Goal: Task Accomplishment & Management: Use online tool/utility

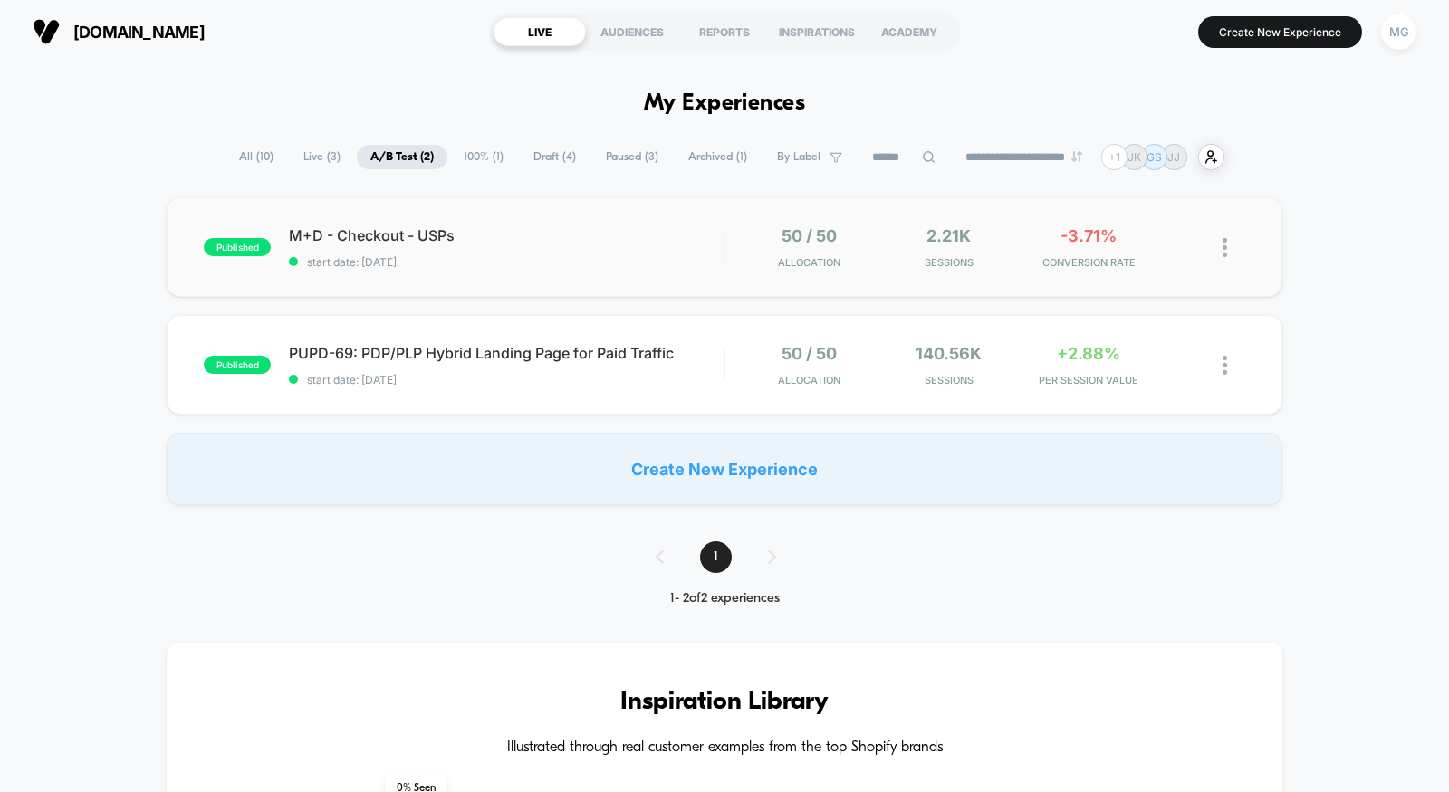
click at [648, 243] on span "M+D - Checkout - USPs" at bounding box center [506, 235] width 435 height 18
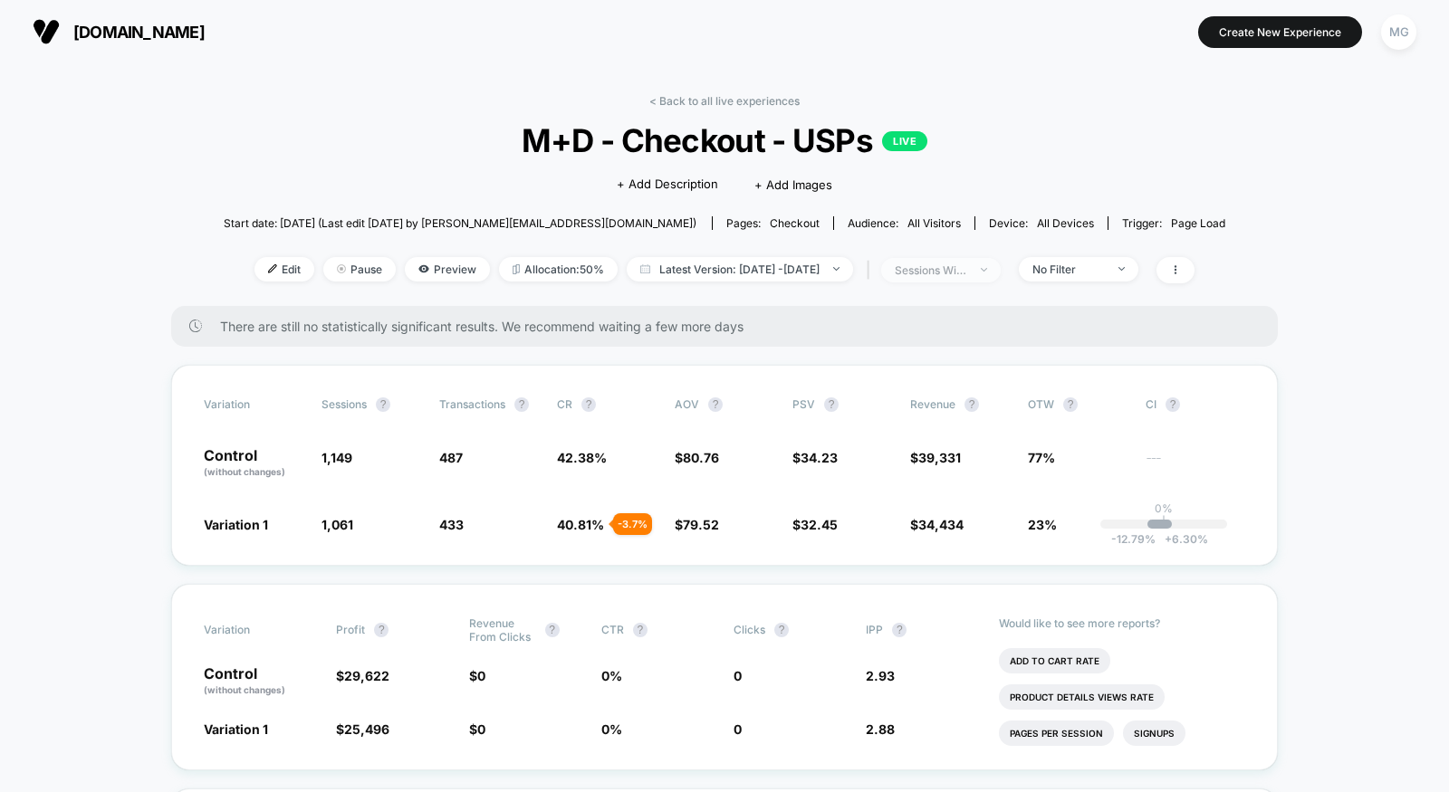
click at [1001, 259] on span "sessions with impression" at bounding box center [941, 270] width 120 height 24
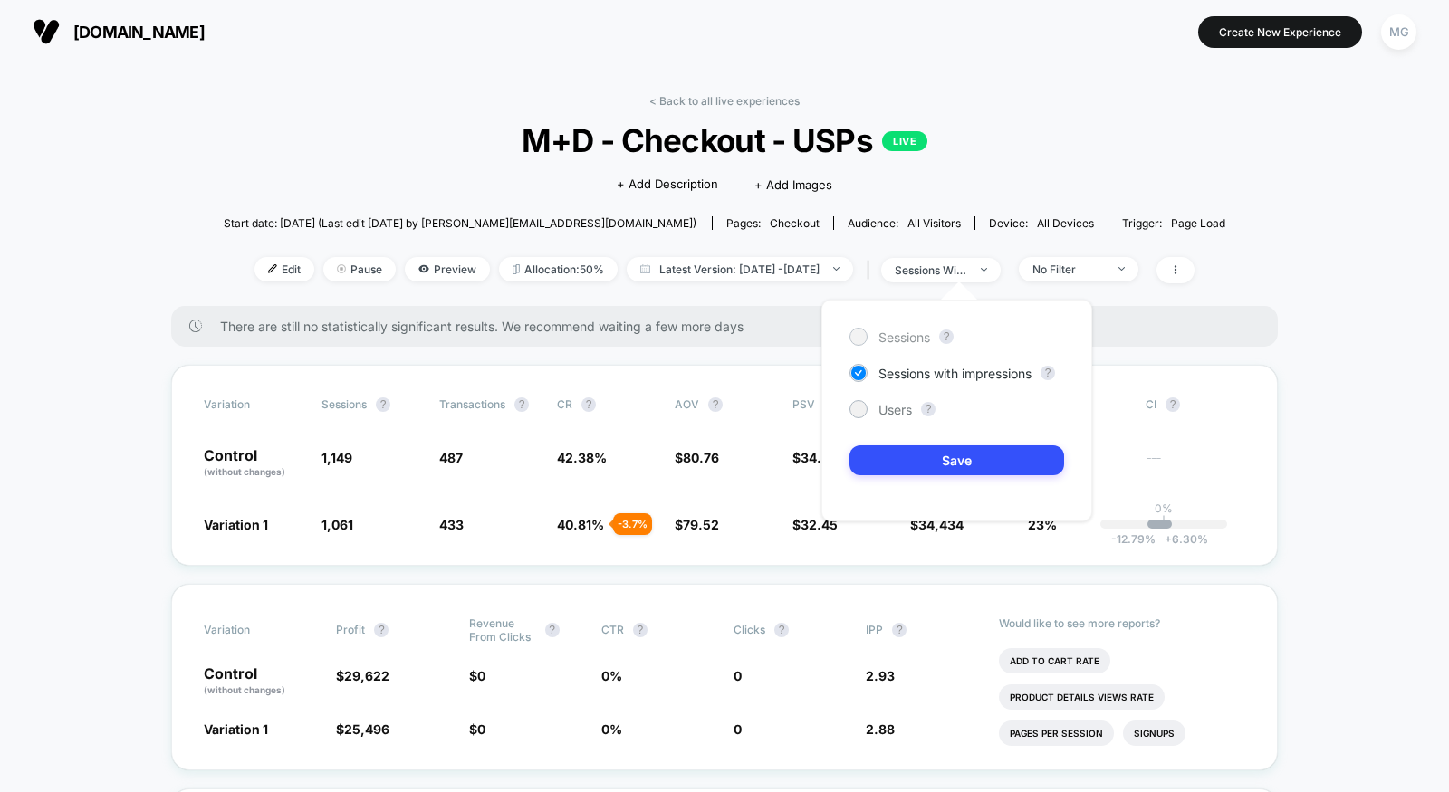
click at [919, 335] on span "Sessions" at bounding box center [904, 337] width 52 height 15
click at [916, 457] on button "Save" at bounding box center [956, 461] width 215 height 30
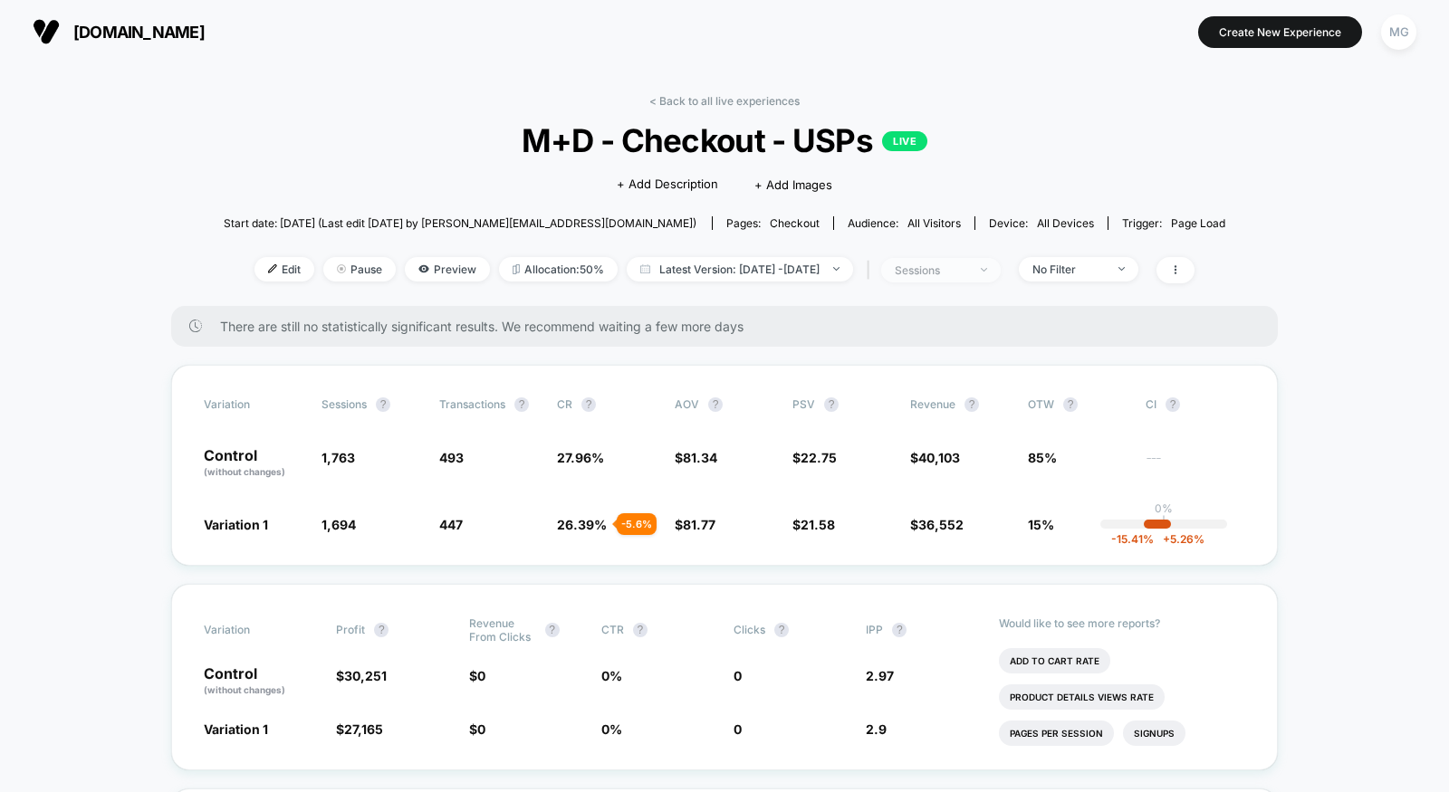
click at [967, 264] on div "sessions" at bounding box center [931, 271] width 72 height 14
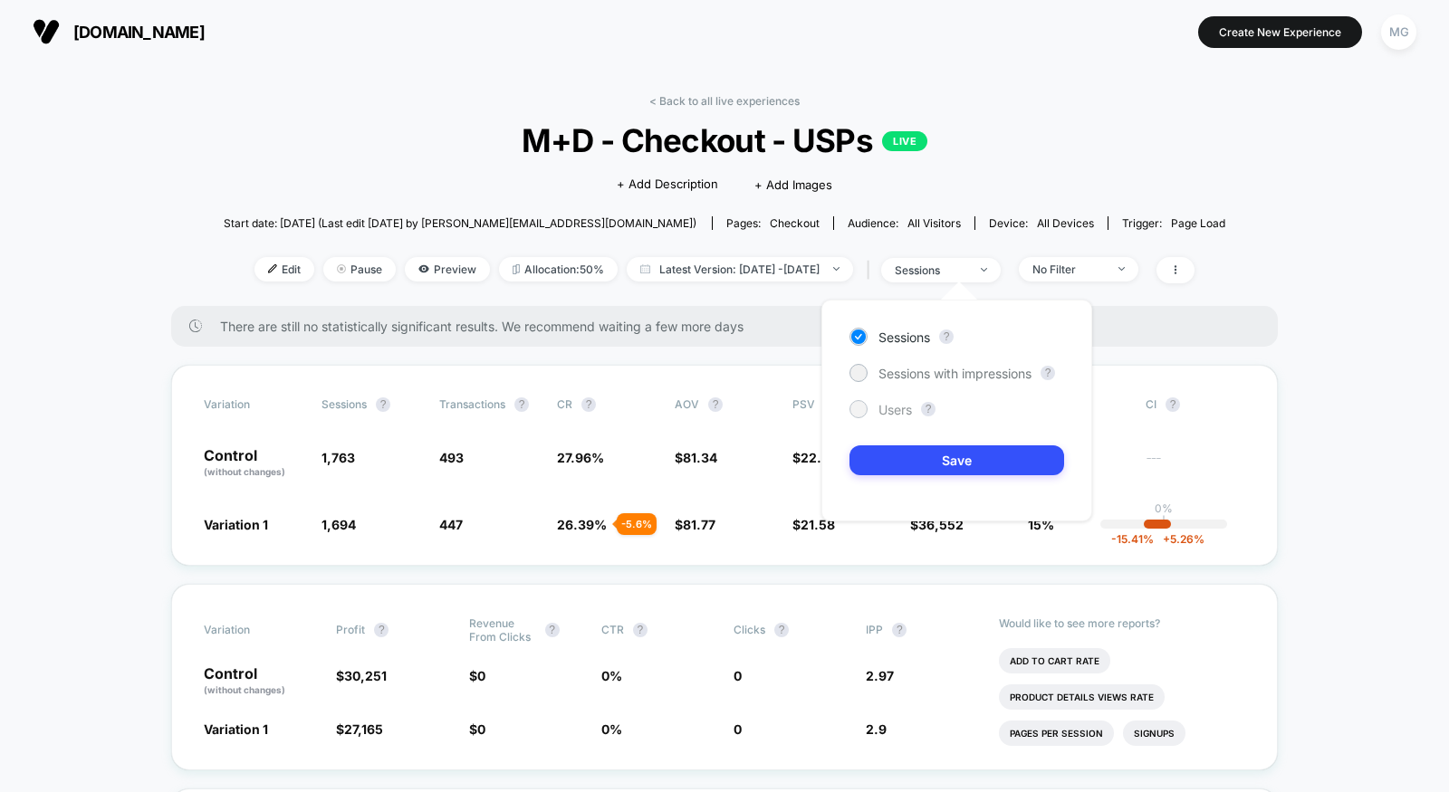
click at [863, 407] on div at bounding box center [858, 409] width 14 height 14
click at [898, 467] on button "Save" at bounding box center [956, 461] width 215 height 30
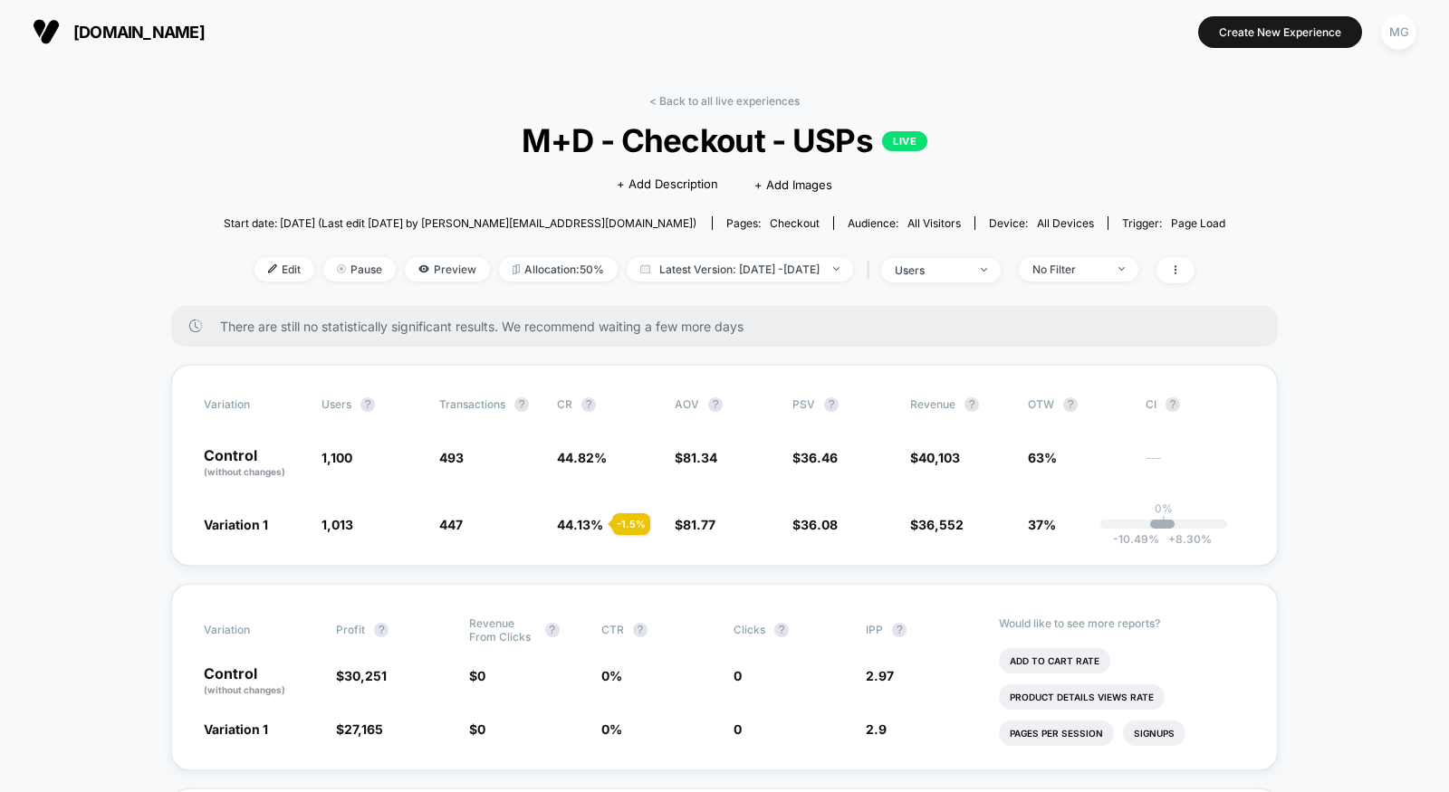
click at [1205, 284] on div "< Back to all live experiences M+D - Checkout - USPs LIVE Click to edit experie…" at bounding box center [725, 200] width 1003 height 212
click at [1125, 284] on div "< Back to all live experiences M+D - Checkout - USPs LIVE Click to edit experie…" at bounding box center [725, 200] width 1003 height 212
click at [1095, 268] on div "No Filter" at bounding box center [1068, 270] width 72 height 14
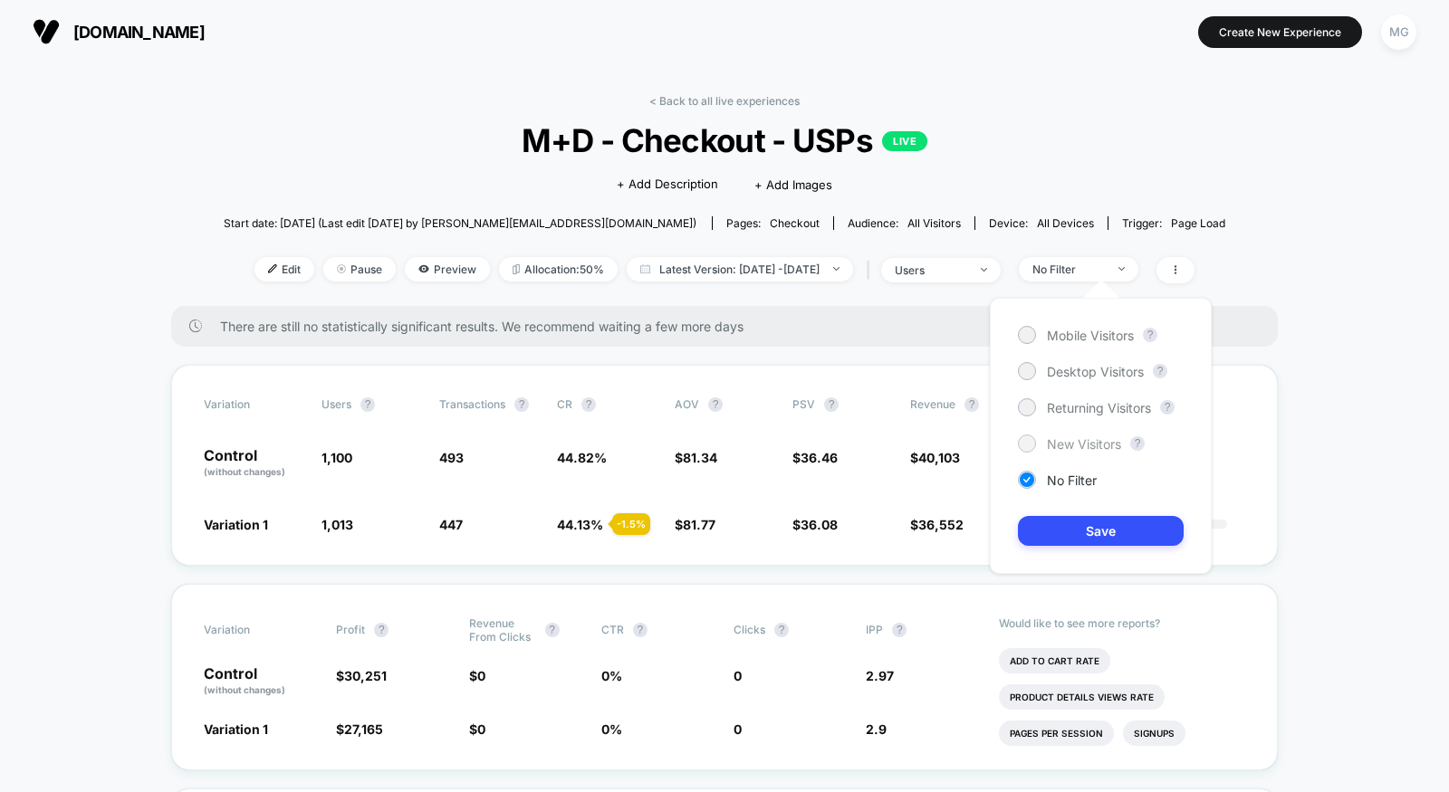
click at [1074, 446] on span "New Visitors" at bounding box center [1084, 444] width 74 height 15
click at [1074, 513] on div "Mobile Visitors ? Desktop Visitors ? Returning Visitors ? New Visitors ? No Fil…" at bounding box center [1101, 436] width 222 height 276
click at [1074, 533] on button "Save" at bounding box center [1101, 531] width 166 height 30
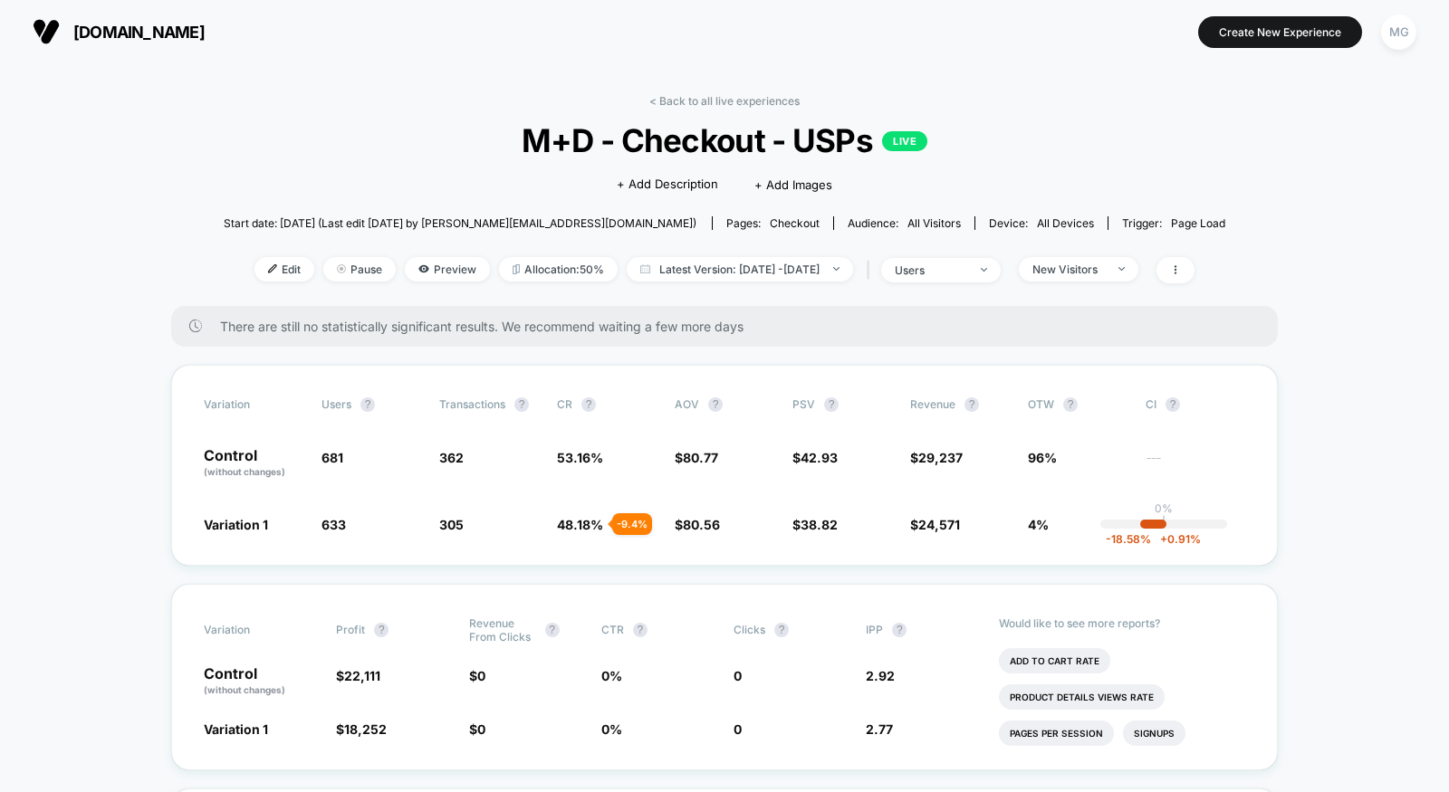
click at [1119, 254] on div "< Back to all live experiences M+D - Checkout - USPs LIVE Click to edit experie…" at bounding box center [725, 200] width 1003 height 212
click at [1105, 263] on div "New Visitors" at bounding box center [1068, 270] width 72 height 14
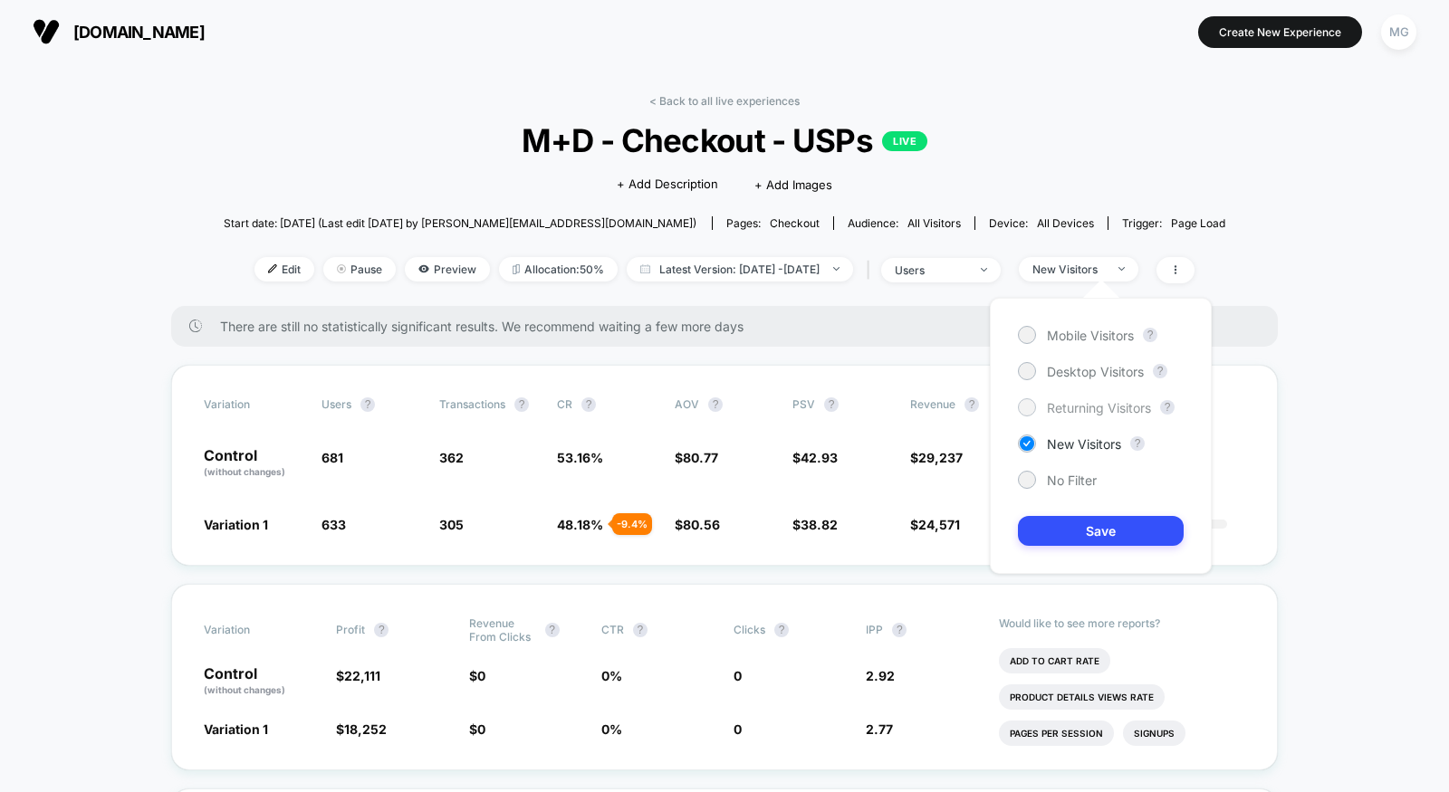
click at [1082, 406] on span "Returning Visitors" at bounding box center [1099, 407] width 104 height 15
click at [1081, 529] on button "Save" at bounding box center [1101, 531] width 166 height 30
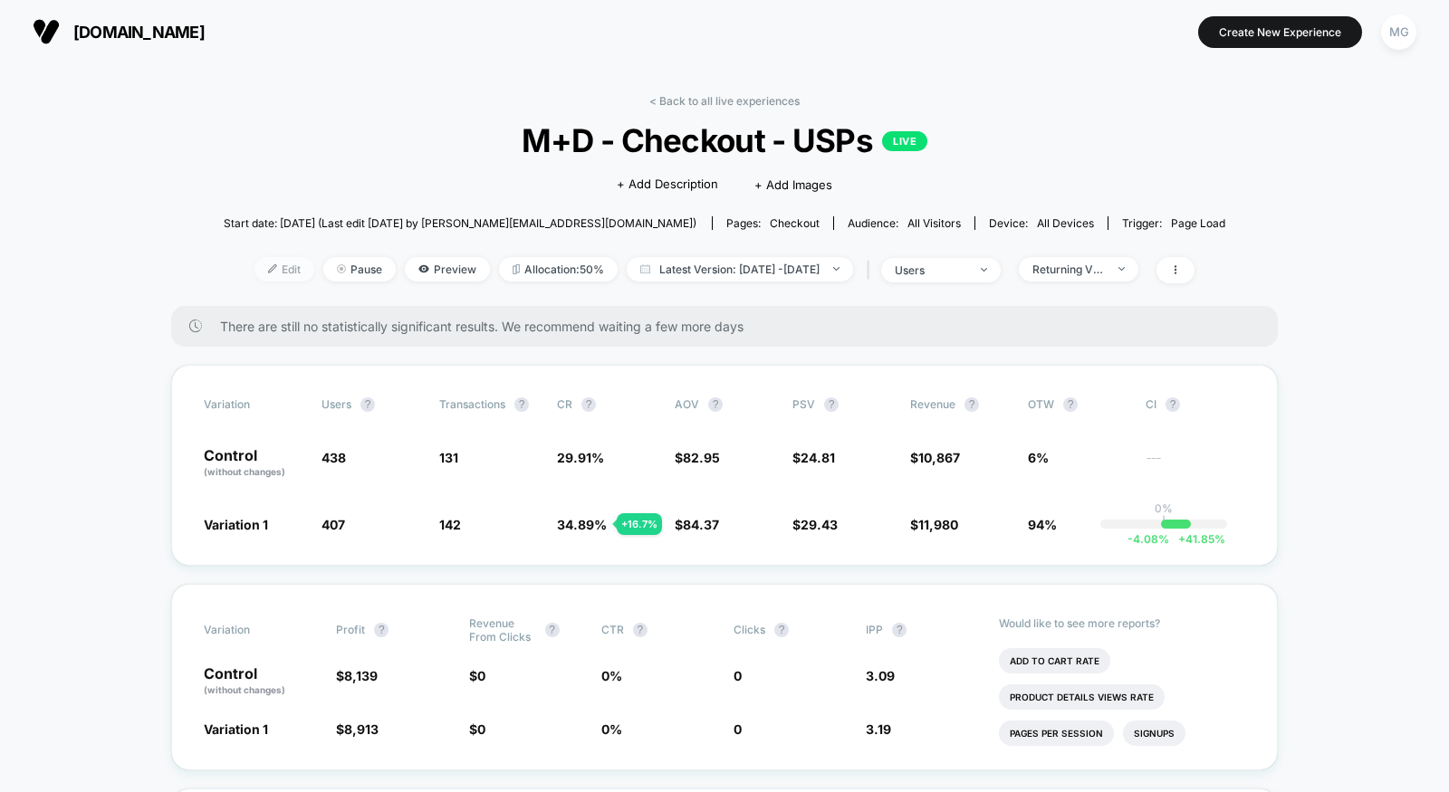
click at [268, 271] on span "Edit" at bounding box center [284, 269] width 60 height 24
